Goal: Download file/media: Download file/media

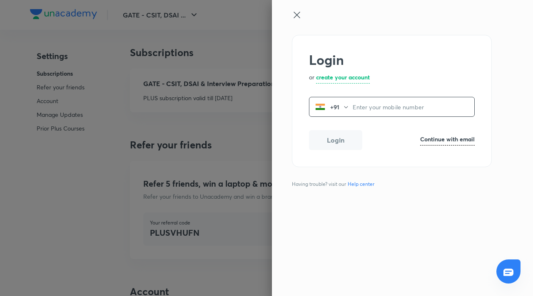
click at [299, 16] on icon at bounding box center [297, 15] width 10 height 10
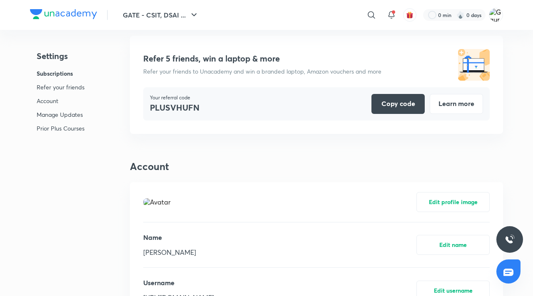
scroll to position [165, 0]
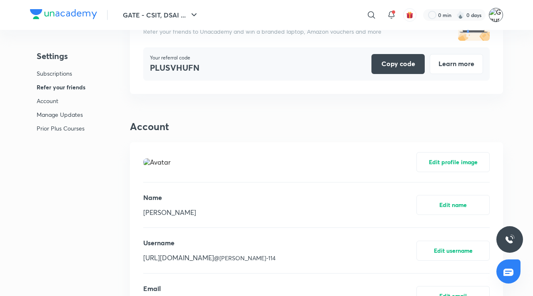
click at [494, 18] on img at bounding box center [496, 15] width 14 height 14
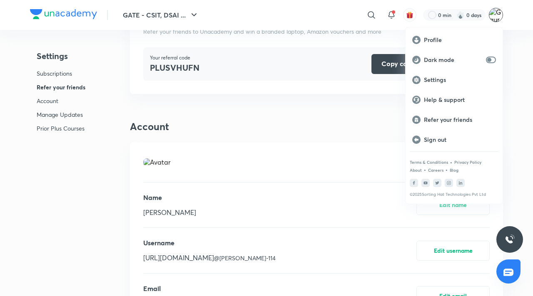
click at [121, 129] on div at bounding box center [266, 148] width 533 height 296
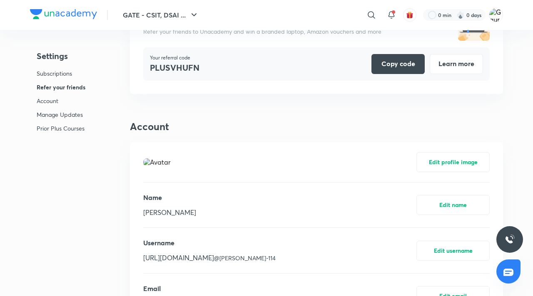
scroll to position [0, 0]
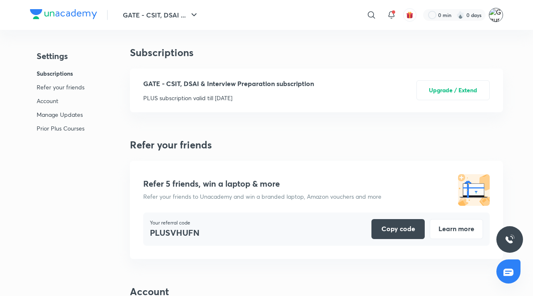
click at [493, 16] on img at bounding box center [496, 15] width 14 height 14
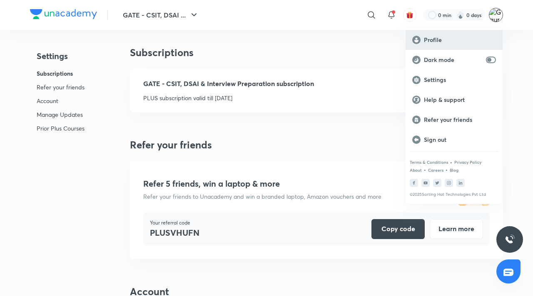
click at [440, 37] on p "Profile" at bounding box center [460, 39] width 72 height 7
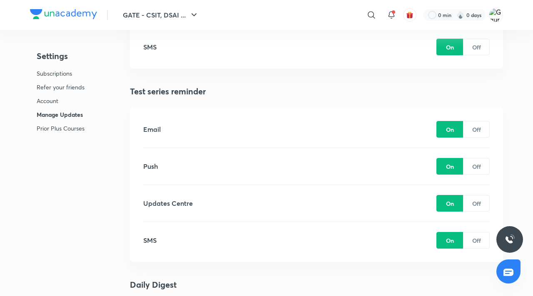
scroll to position [975, 0]
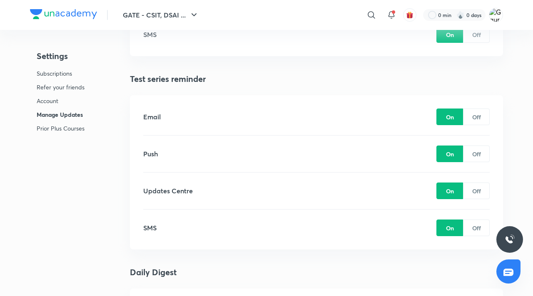
click at [55, 70] on p "Subscriptions" at bounding box center [61, 73] width 48 height 9
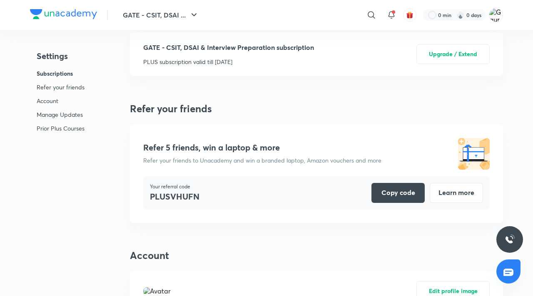
click at [55, 85] on p "Refer your friends" at bounding box center [61, 87] width 48 height 9
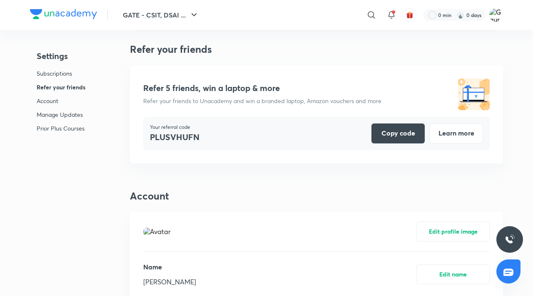
click at [50, 104] on p "Account" at bounding box center [61, 101] width 49 height 9
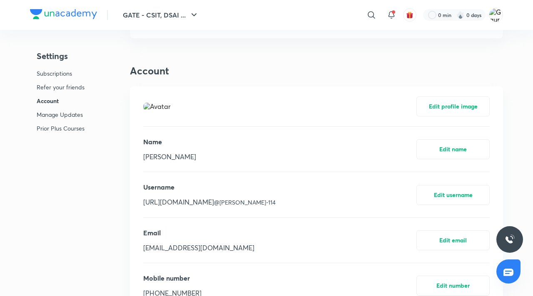
scroll to position [243, 0]
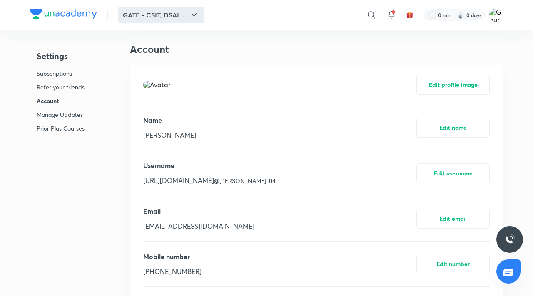
click at [178, 12] on button "GATE - CSIT, DSAI ..." at bounding box center [161, 15] width 86 height 17
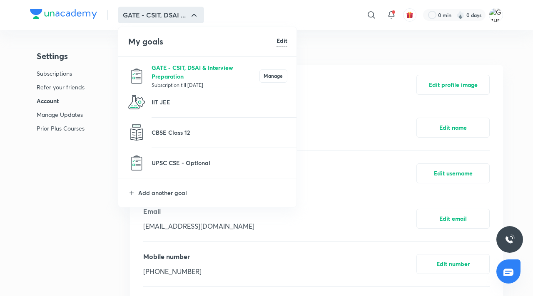
click at [182, 65] on p "GATE - CSIT, DSAI & Interview Preparation" at bounding box center [206, 71] width 108 height 17
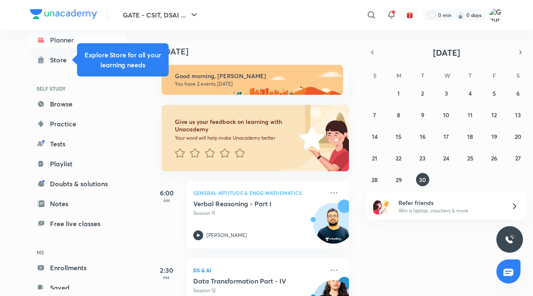
scroll to position [38, 0]
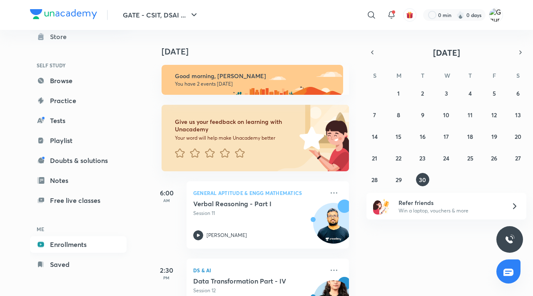
click at [104, 246] on link "Enrollments" at bounding box center [78, 244] width 97 height 17
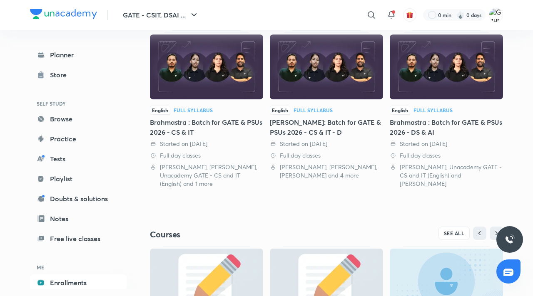
scroll to position [186, 0]
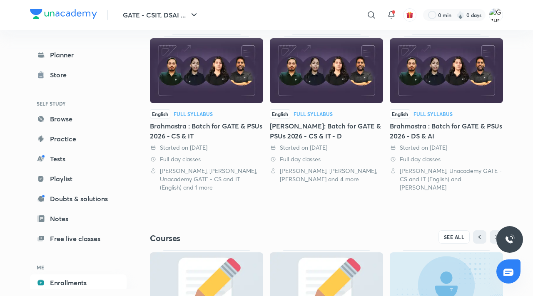
click at [426, 127] on div "Brahmastra : Batch for GATE & PSUs 2026 - DS & AI" at bounding box center [446, 131] width 113 height 20
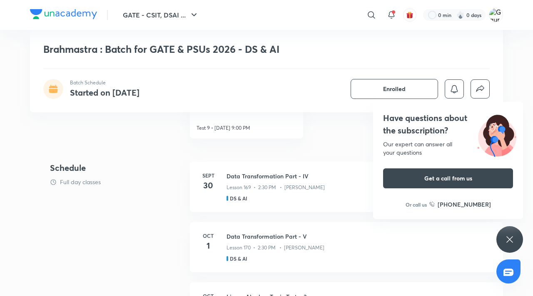
scroll to position [403, 0]
click at [517, 233] on div "Have questions about the subscription? Our expert can answer all your questions…" at bounding box center [509, 239] width 27 height 27
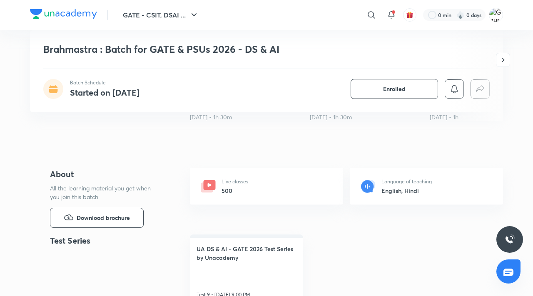
scroll to position [238, 0]
click at [109, 215] on span "Download brochure" at bounding box center [103, 217] width 53 height 9
